Goal: Information Seeking & Learning: Learn about a topic

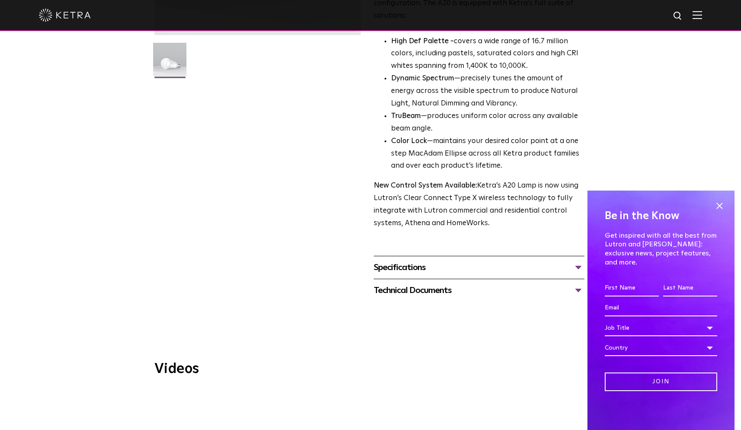
scroll to position [235, 0]
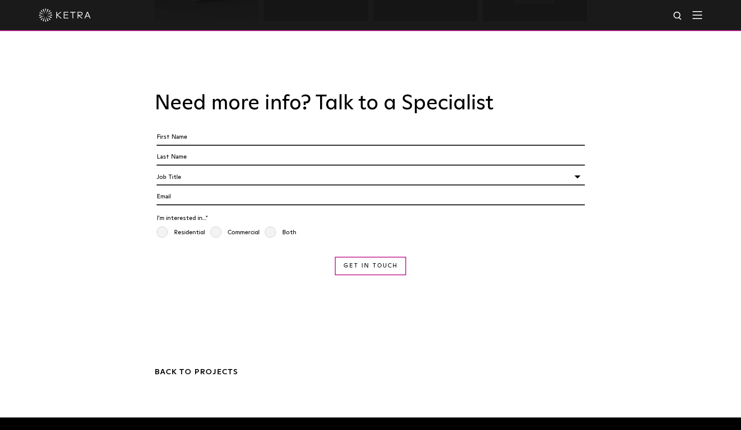
scroll to position [3134, 0]
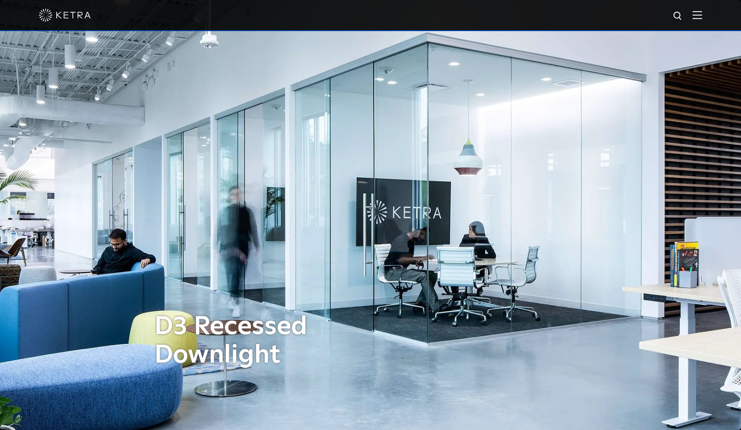
click at [376, 299] on div "D3 Recessed Downlight" at bounding box center [370, 215] width 433 height 430
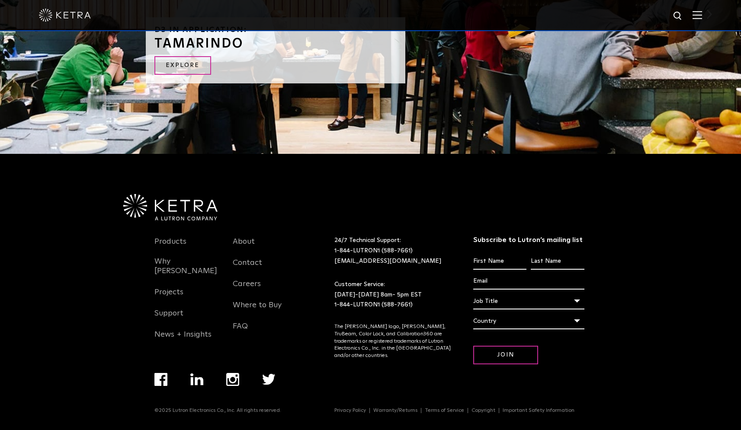
scroll to position [1853, 0]
